Goal: Task Accomplishment & Management: Use online tool/utility

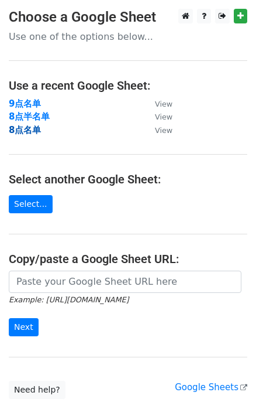
click at [30, 125] on strong "8点名单" at bounding box center [25, 130] width 32 height 11
click at [23, 131] on strong "8点名单" at bounding box center [25, 130] width 32 height 11
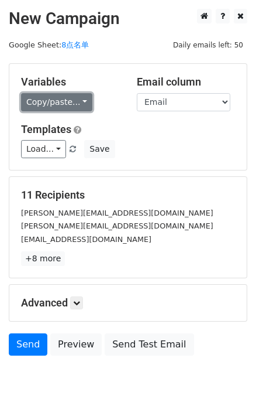
click at [71, 95] on link "Copy/paste..." at bounding box center [56, 102] width 71 height 18
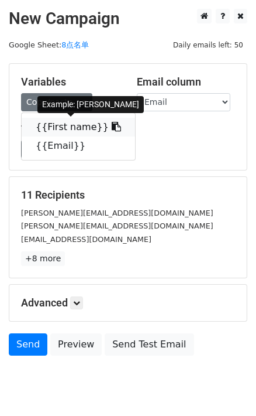
click at [112, 123] on icon at bounding box center [116, 126] width 9 height 9
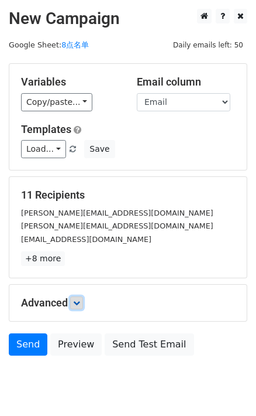
click at [79, 301] on icon at bounding box center [76, 302] width 7 height 7
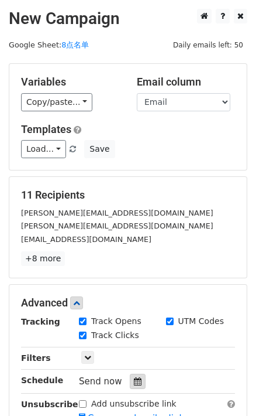
click at [136, 379] on icon at bounding box center [138, 381] width 8 height 8
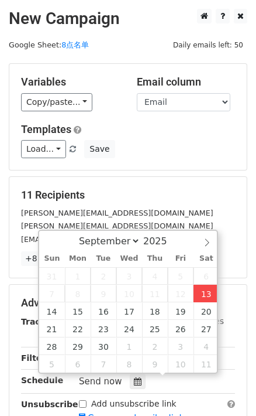
type input "2025-09-13 17:22"
type input "05"
type input "22"
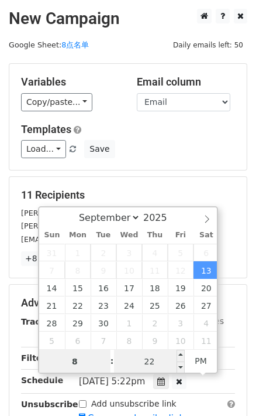
type input "8"
type input "2025-09-13 20:22"
type input "08"
click at [143, 359] on input "22" at bounding box center [149, 361] width 71 height 23
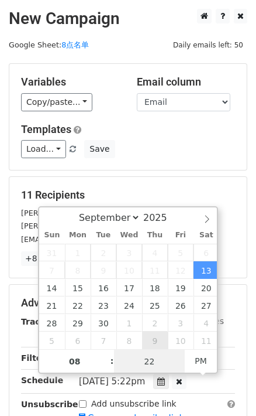
type input "0"
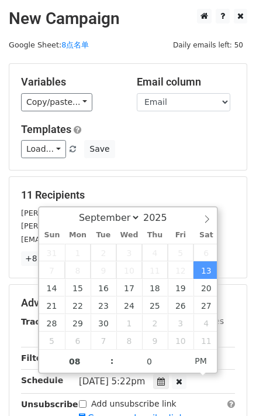
type input "2025-09-13 20:00"
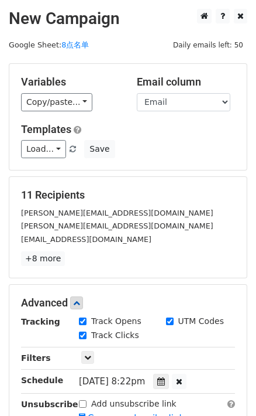
click at [184, 170] on form "Variables Copy/paste... {{First name}} {{Email}} Email column First name Email …" at bounding box center [128, 283] width 239 height 441
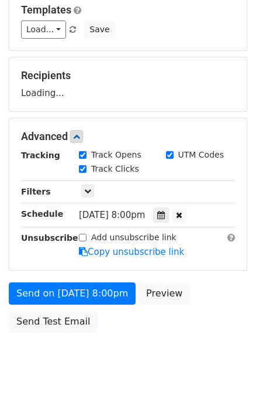
scroll to position [135, 0]
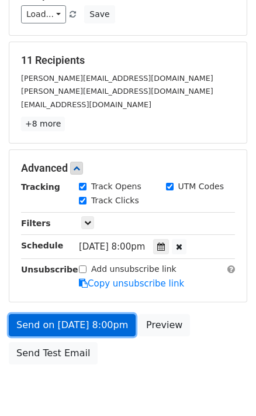
click at [96, 322] on link "Send on Sep 13 at 8:00pm" at bounding box center [72, 325] width 127 height 22
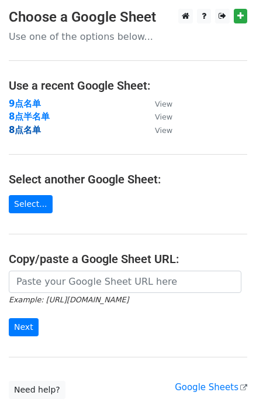
click at [33, 125] on strong "8点名单" at bounding box center [25, 130] width 32 height 11
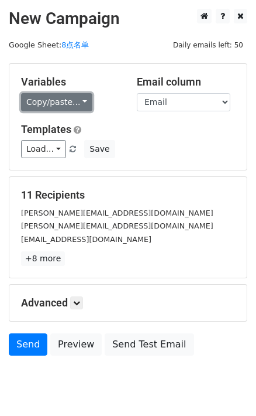
click at [69, 102] on link "Copy/paste..." at bounding box center [56, 102] width 71 height 18
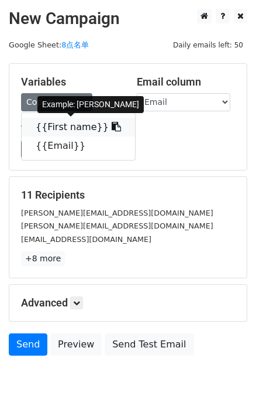
click at [112, 127] on icon at bounding box center [116, 126] width 9 height 9
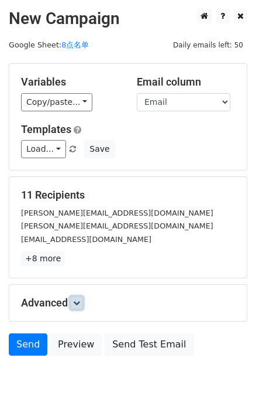
click at [83, 297] on link at bounding box center [76, 302] width 13 height 13
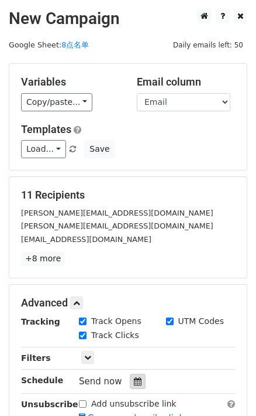
drag, startPoint x: 133, startPoint y: 370, endPoint x: 136, endPoint y: 378, distance: 8.4
click at [133, 371] on div "Tracking Track Opens UTM Codes Track Clicks Filters Only include spreadsheet ro…" at bounding box center [128, 369] width 214 height 109
click at [138, 381] on icon at bounding box center [138, 381] width 8 height 8
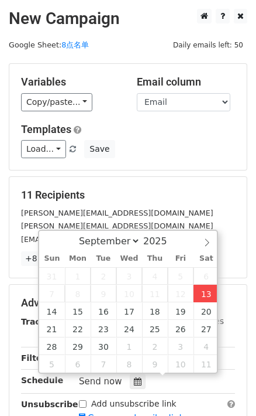
type input "2025-09-13 17:22"
type input "05"
type input "22"
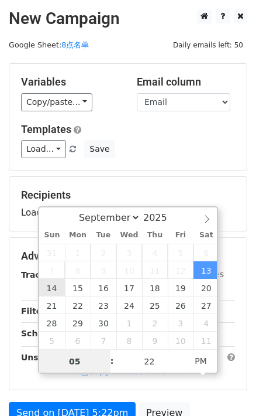
type input "2025-09-14 17:22"
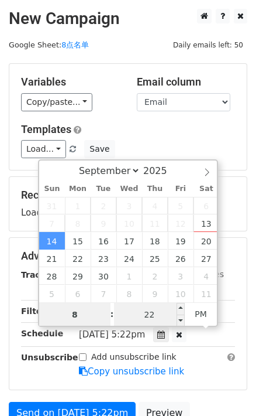
type input "8"
type input "2025-09-14 20:22"
type input "08"
click at [163, 319] on input "22" at bounding box center [149, 314] width 71 height 23
type input "0"
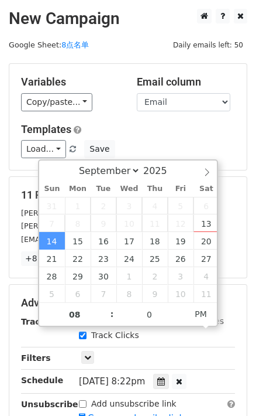
type input "2025-09-14 20:00"
click at [205, 154] on div "Load... No templates saved Save" at bounding box center [128, 149] width 232 height 18
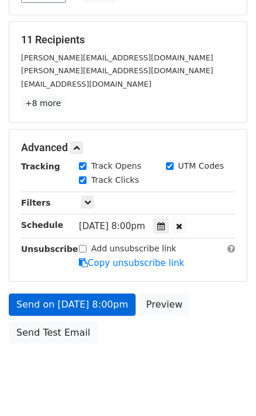
scroll to position [159, 0]
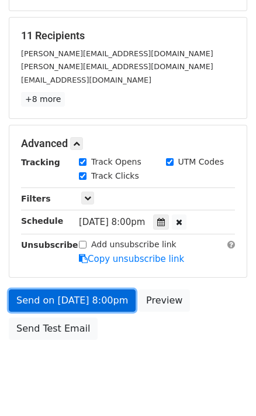
click at [117, 303] on link "Send on [DATE] 8:00pm" at bounding box center [72, 300] width 127 height 22
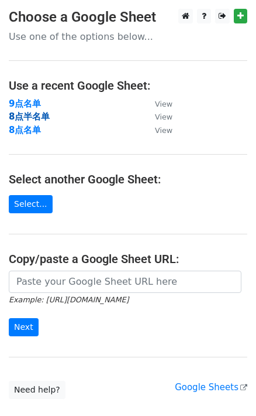
click at [30, 120] on strong "8点半名单" at bounding box center [29, 116] width 41 height 11
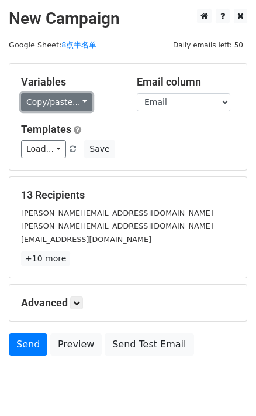
click at [78, 103] on link "Copy/paste..." at bounding box center [56, 102] width 71 height 18
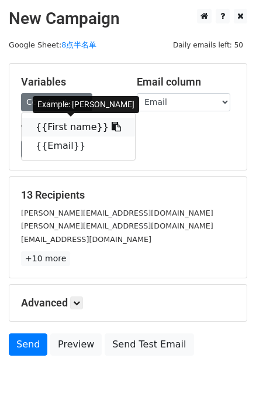
click at [112, 125] on icon at bounding box center [116, 126] width 9 height 9
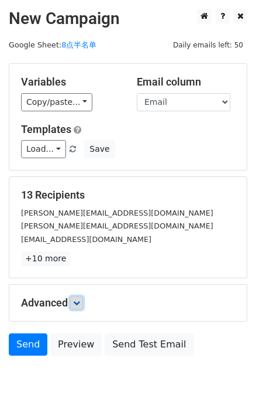
click at [82, 298] on link at bounding box center [76, 302] width 13 height 13
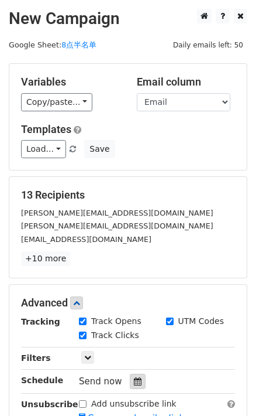
click at [141, 375] on div at bounding box center [138, 381] width 16 height 15
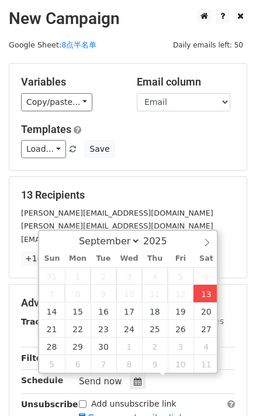
type input "2025-09-13 17:23"
type input "05"
type input "23"
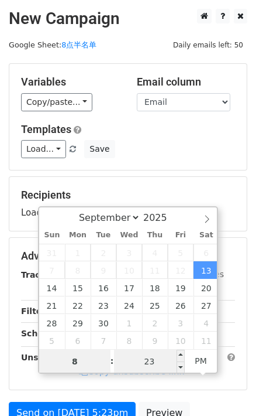
type input "8"
type input "2025-09-13 20:23"
type input "08"
click at [164, 363] on input "23" at bounding box center [149, 361] width 71 height 23
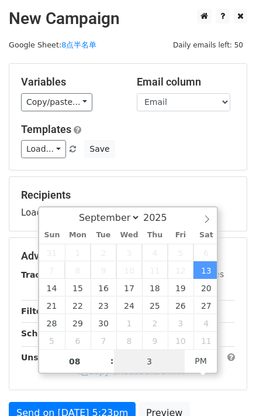
type input "30"
type input "2025-09-13 20:30"
click at [206, 149] on div "Load... No templates saved Save" at bounding box center [128, 149] width 232 height 18
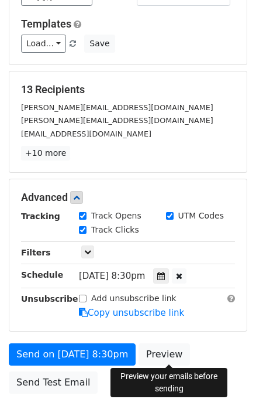
scroll to position [106, 0]
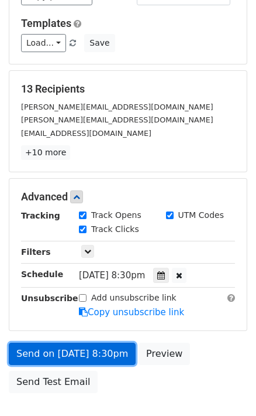
click at [100, 346] on link "Send on Sep 13 at 8:30pm" at bounding box center [72, 353] width 127 height 22
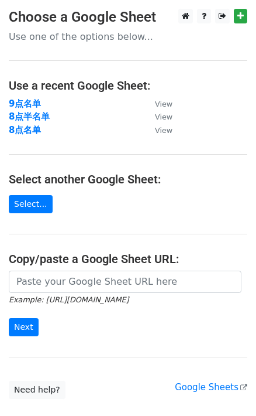
click at [29, 109] on td "9点名单" at bounding box center [76, 103] width 135 height 13
click at [33, 116] on strong "8点半名单" at bounding box center [29, 116] width 41 height 11
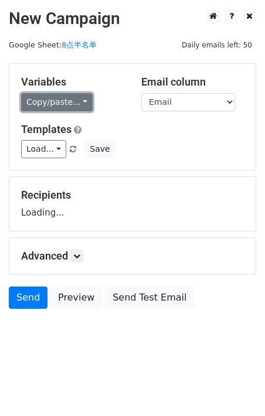
click at [66, 94] on link "Copy/paste..." at bounding box center [56, 102] width 71 height 18
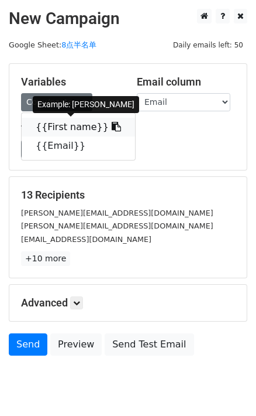
click at [112, 124] on icon at bounding box center [116, 126] width 9 height 9
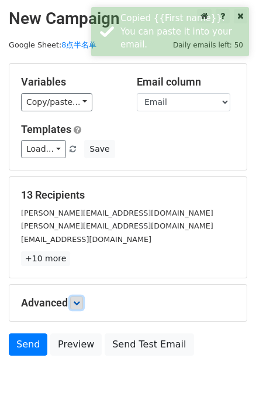
click at [79, 303] on icon at bounding box center [76, 302] width 7 height 7
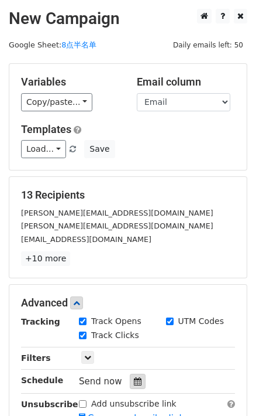
click at [134, 377] on icon at bounding box center [138, 381] width 8 height 8
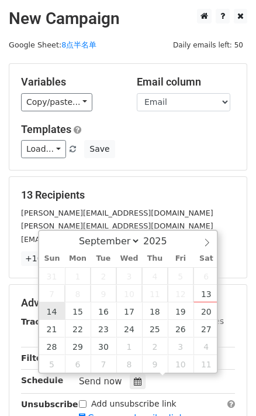
type input "2025-09-14 12:00"
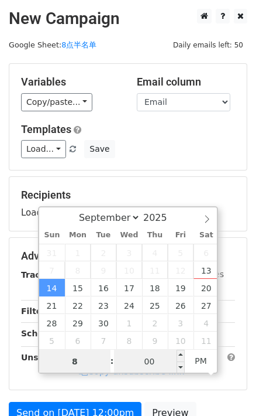
type input "8"
type input "2025-09-14 20:00"
type input "08"
click at [145, 358] on input "00" at bounding box center [149, 361] width 71 height 23
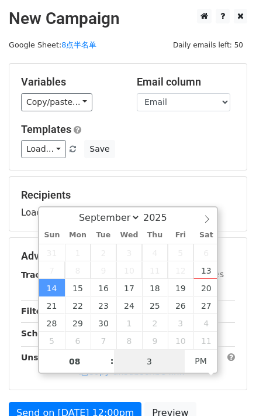
type input "30"
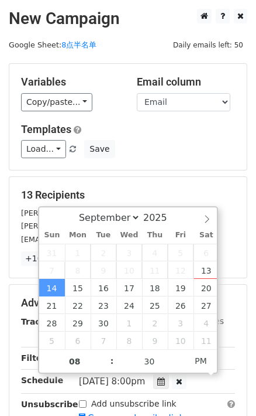
type input "2025-09-14 20:30"
click at [191, 165] on div "Variables Copy/paste... {{First name}} {{Email}} Email column First name Email …" at bounding box center [128, 117] width 238 height 106
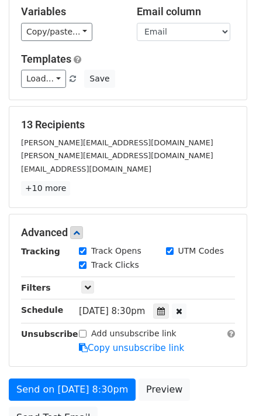
scroll to position [159, 0]
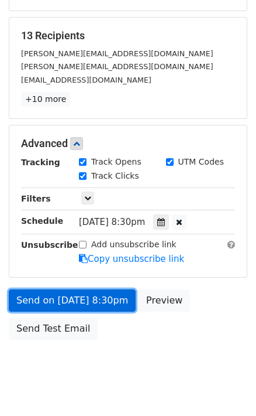
click at [91, 293] on link "Send on Sep 14 at 8:30pm" at bounding box center [72, 300] width 127 height 22
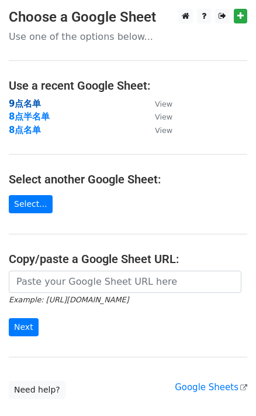
click at [30, 105] on strong "9点名单" at bounding box center [25, 103] width 32 height 11
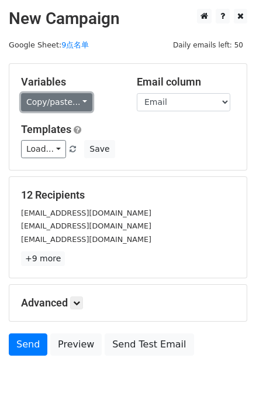
click at [73, 100] on link "Copy/paste..." at bounding box center [56, 102] width 71 height 18
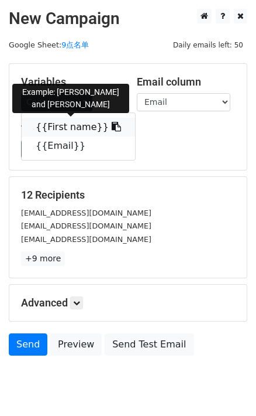
click at [112, 126] on icon at bounding box center [116, 126] width 9 height 9
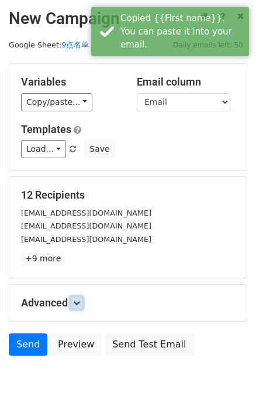
click at [80, 303] on icon at bounding box center [76, 302] width 7 height 7
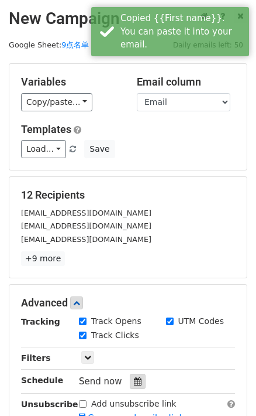
click at [130, 376] on div at bounding box center [138, 381] width 16 height 15
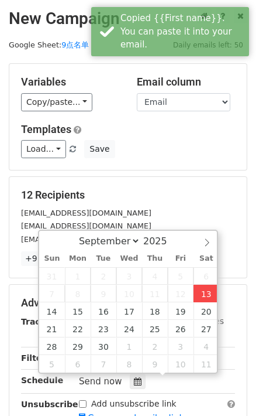
type input "2025-09-13 17:24"
type input "05"
type input "24"
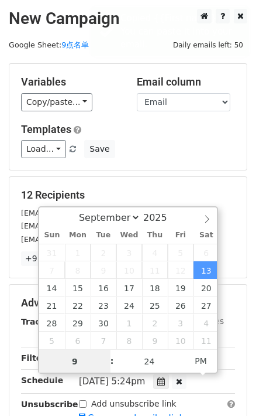
type input "9"
type input "2025-09-13 21:24"
type input "09"
click at [153, 372] on div "September October November December 2025 Sun Mon Tue Wed Thu Fri Sat 31 1 2 3 4…" at bounding box center [128, 289] width 180 height 167
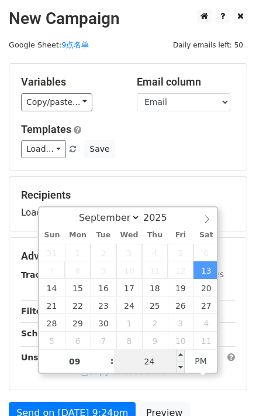
click at [155, 363] on input "24" at bounding box center [149, 361] width 71 height 23
type input "0"
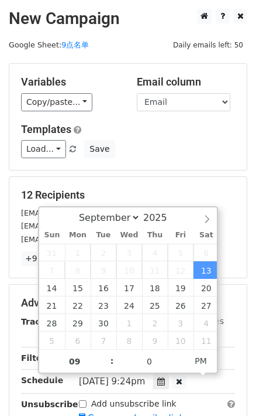
type input "2025-09-13 21:00"
click at [192, 143] on div "Load... No templates saved Save" at bounding box center [128, 149] width 232 height 18
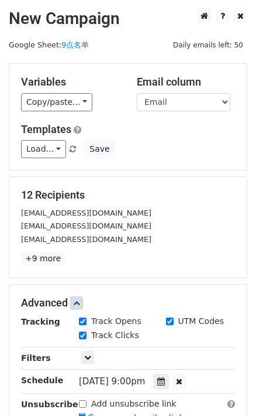
scroll to position [181, 0]
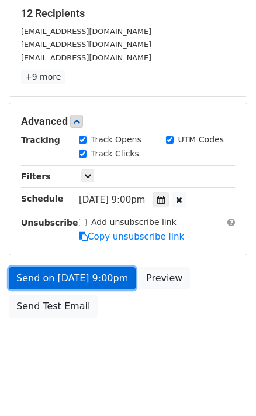
click at [96, 279] on link "Send on Sep 13 at 9:00pm" at bounding box center [72, 278] width 127 height 22
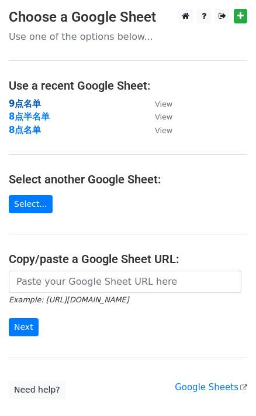
click at [30, 105] on strong "9点名单" at bounding box center [25, 103] width 32 height 11
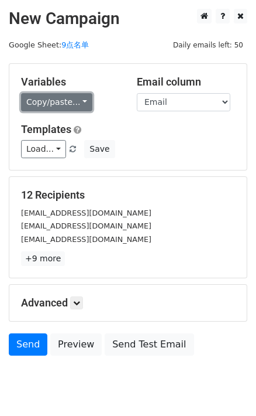
click at [77, 102] on link "Copy/paste..." at bounding box center [56, 102] width 71 height 18
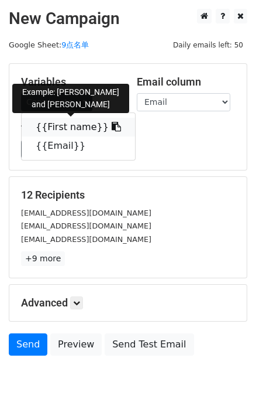
click at [108, 119] on link "{{First name}}" at bounding box center [79, 127] width 114 height 19
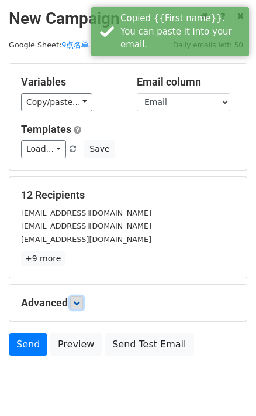
click at [76, 299] on icon at bounding box center [76, 302] width 7 height 7
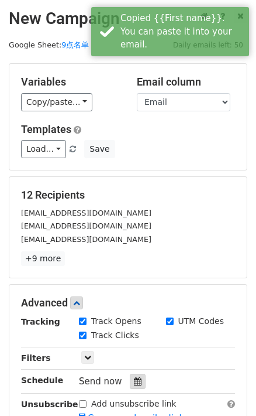
click at [139, 378] on icon at bounding box center [138, 381] width 8 height 8
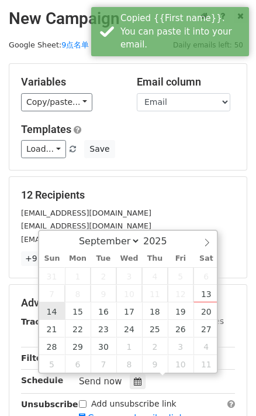
type input "2025-09-14 12:00"
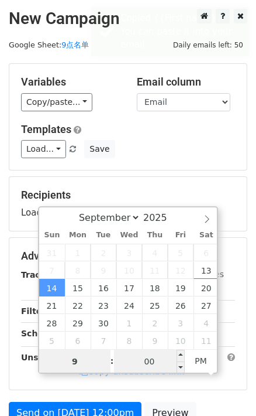
type input "9"
type input "2025-09-14 21:00"
type input "09"
drag, startPoint x: 159, startPoint y: 362, endPoint x: 162, endPoint y: 351, distance: 10.8
click at [159, 361] on input "00" at bounding box center [149, 361] width 71 height 23
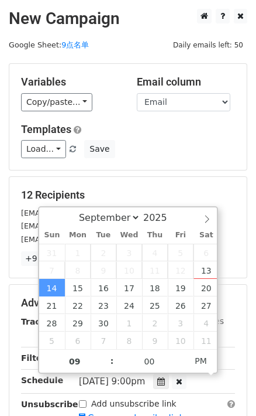
click at [198, 195] on h5 "12 Recipients" at bounding box center [128, 195] width 214 height 13
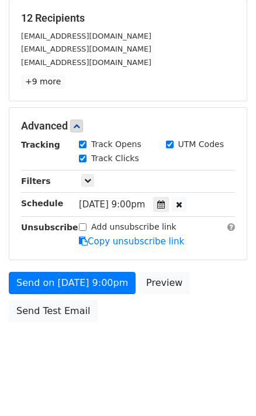
scroll to position [181, 0]
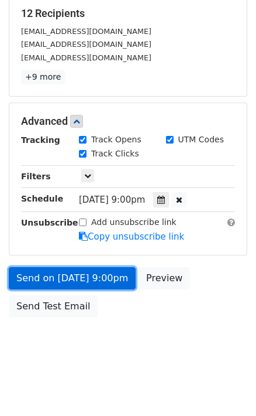
click at [100, 273] on link "Send on Sep 14 at 9:00pm" at bounding box center [72, 278] width 127 height 22
